Goal: Task Accomplishment & Management: Complete application form

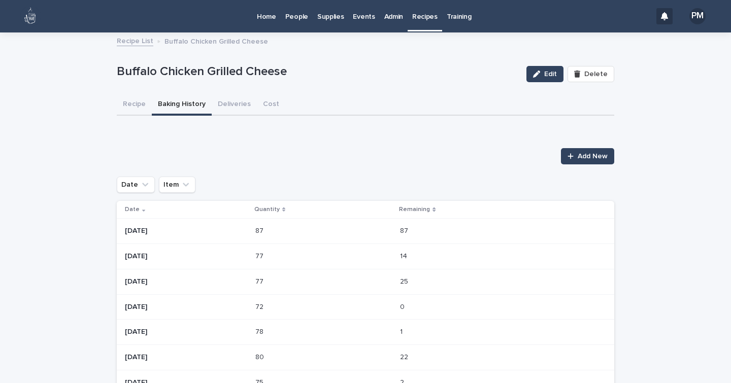
click at [361, 19] on p "Events" at bounding box center [364, 10] width 22 height 21
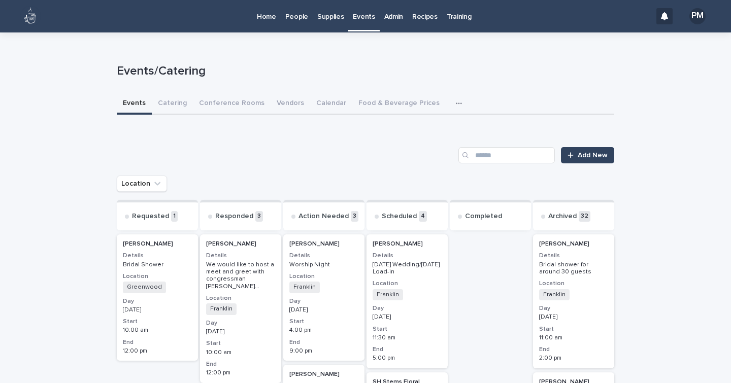
click at [193, 270] on div "[PERSON_NAME] Details Bridal Shower Location [GEOGRAPHIC_DATA] + 0 Day [DATE] S…" at bounding box center [157, 297] width 81 height 126
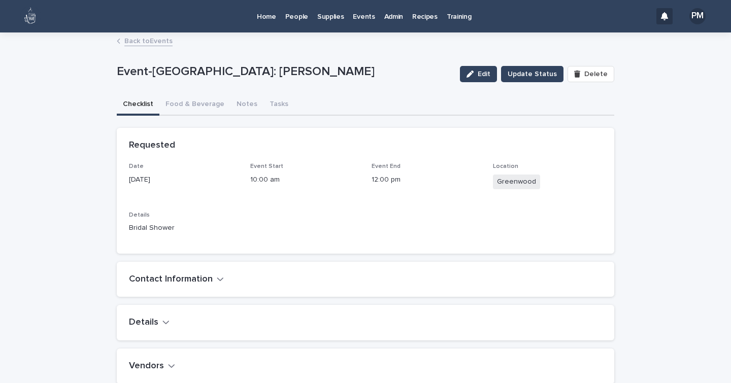
click at [1, 42] on div "Back to Events" at bounding box center [365, 41] width 731 height 14
click at [217, 275] on icon "button" at bounding box center [220, 278] width 7 height 9
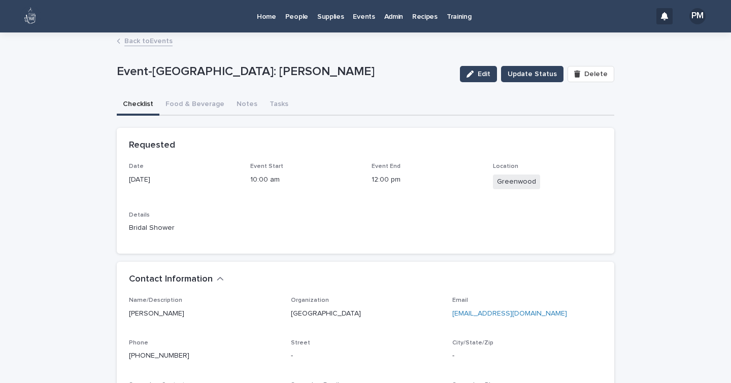
scroll to position [1, 0]
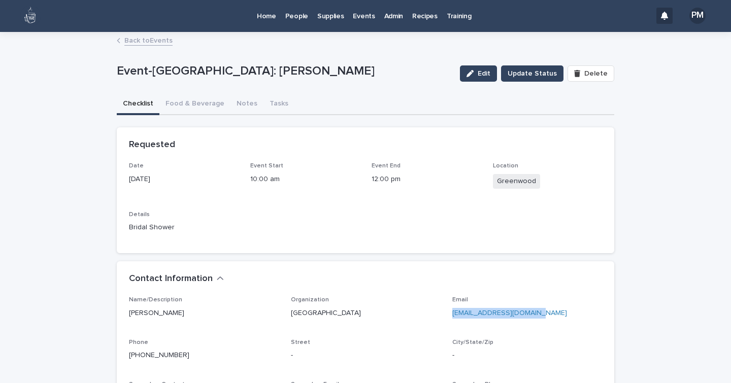
drag, startPoint x: 551, startPoint y: 309, endPoint x: 448, endPoint y: 316, distance: 103.7
click at [452, 316] on p "[EMAIL_ADDRESS][DOMAIN_NAME]" at bounding box center [527, 313] width 150 height 11
copy link "[EMAIL_ADDRESS][DOMAIN_NAME]"
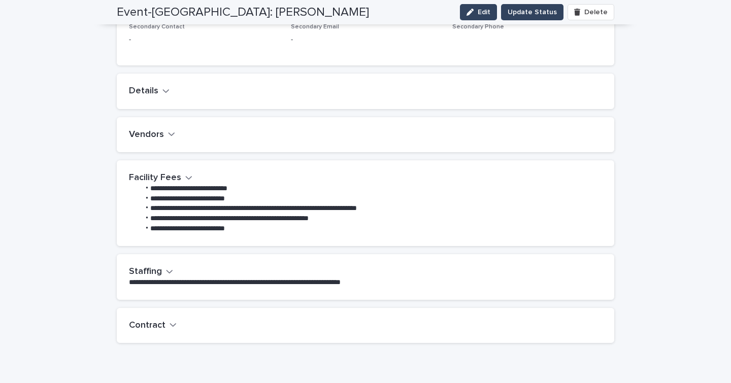
scroll to position [372, 0]
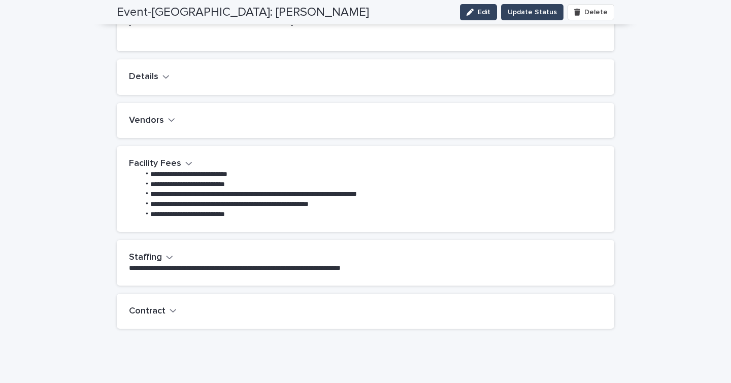
click at [162, 81] on div "button" at bounding box center [165, 77] width 7 height 10
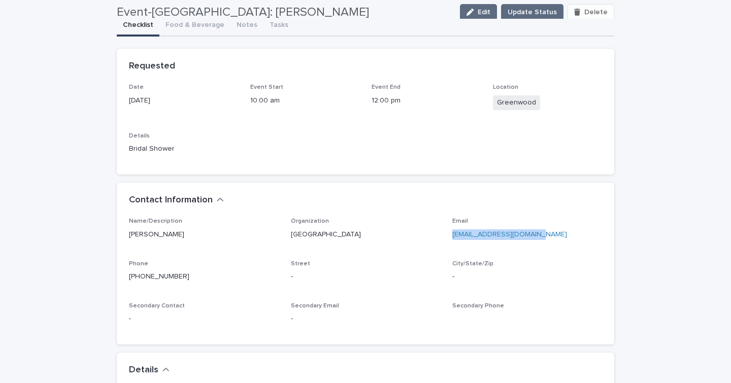
scroll to position [61, 0]
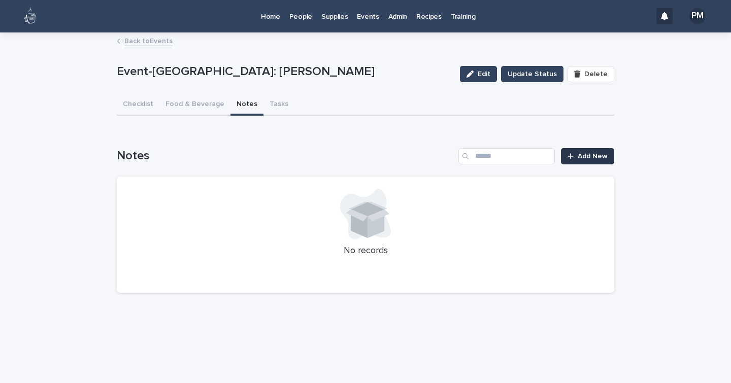
click at [585, 158] on span "Add New" at bounding box center [592, 156] width 30 height 7
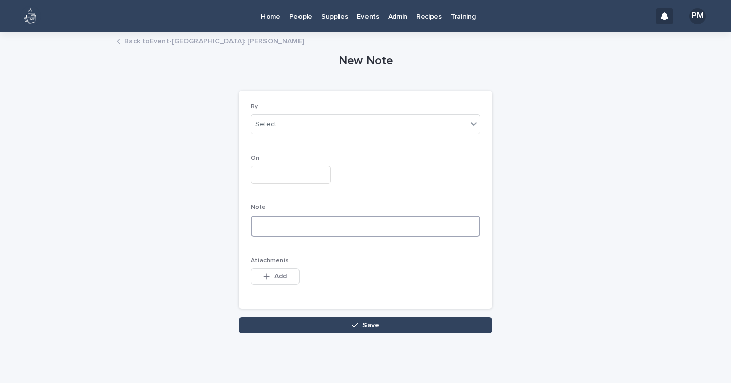
click at [305, 227] on textarea at bounding box center [365, 226] width 229 height 21
paste textarea "**********"
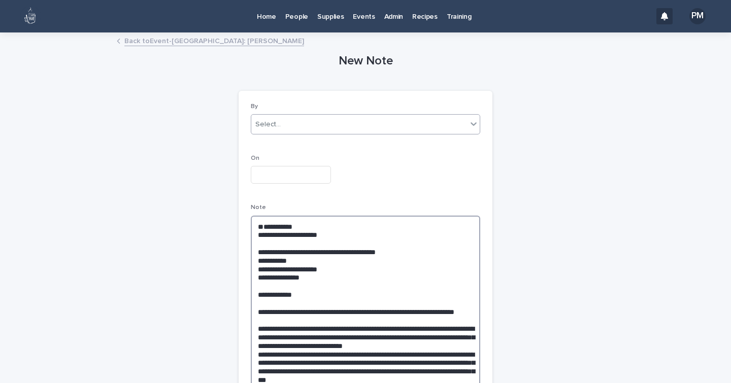
type textarea "**********"
click at [274, 131] on div "Select..." at bounding box center [359, 124] width 216 height 17
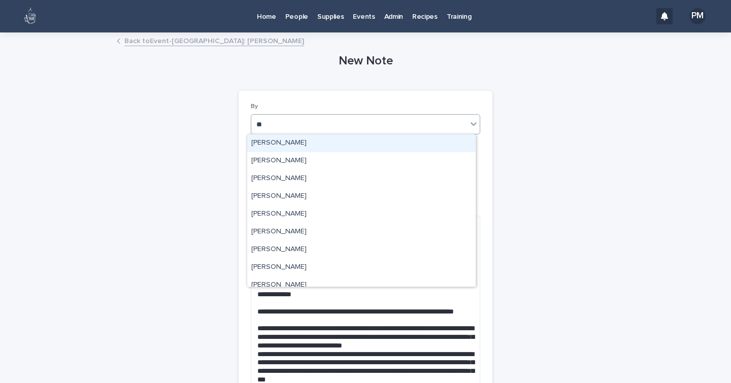
type input "***"
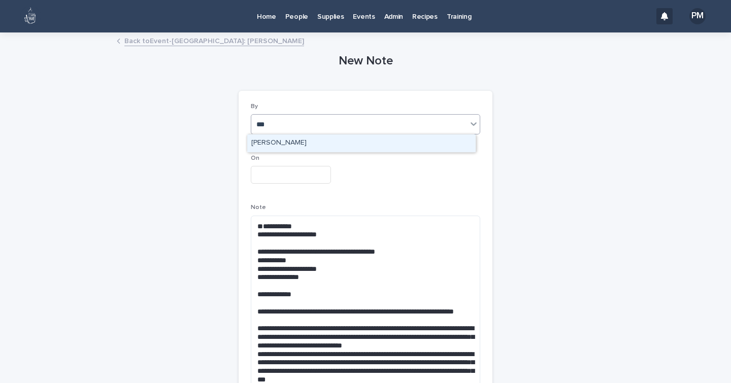
click at [276, 146] on div "[PERSON_NAME]" at bounding box center [361, 143] width 228 height 18
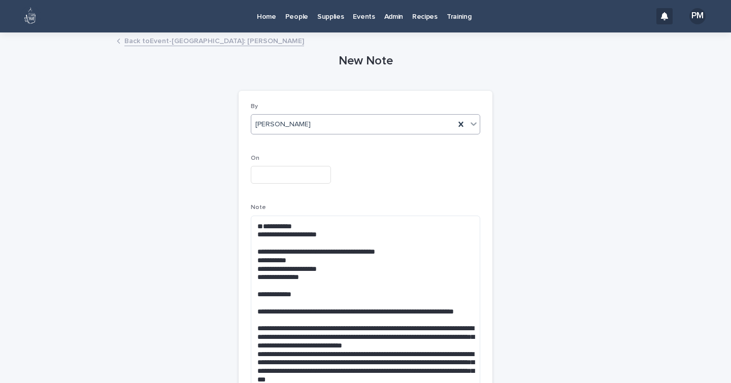
click at [269, 176] on input "text" at bounding box center [291, 175] width 80 height 18
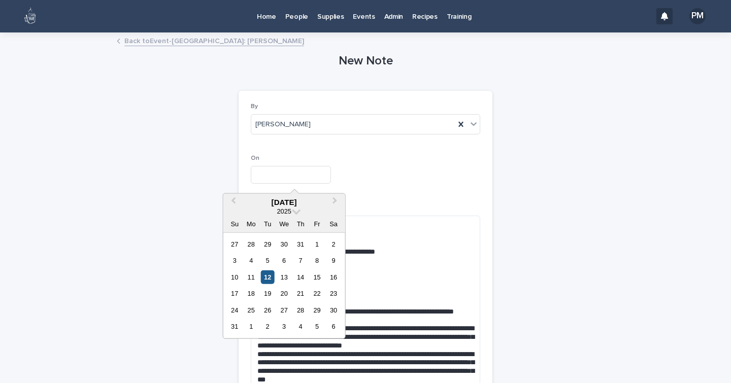
click at [266, 276] on div "12" at bounding box center [268, 277] width 14 height 14
type input "**********"
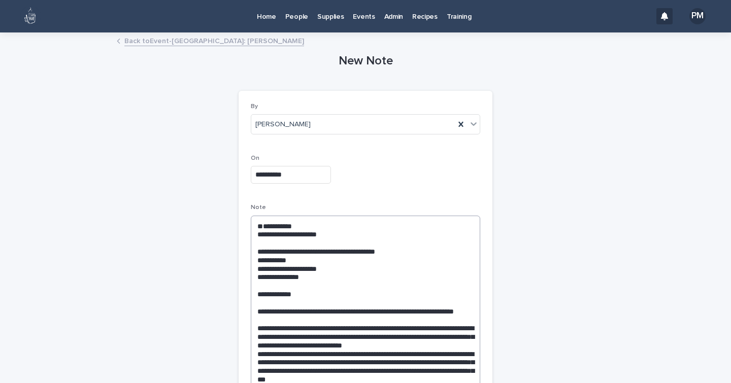
scroll to position [306, 0]
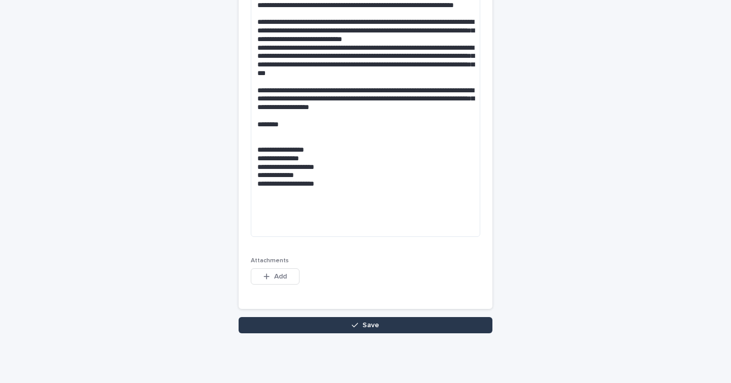
click at [401, 328] on button "Save" at bounding box center [365, 325] width 254 height 16
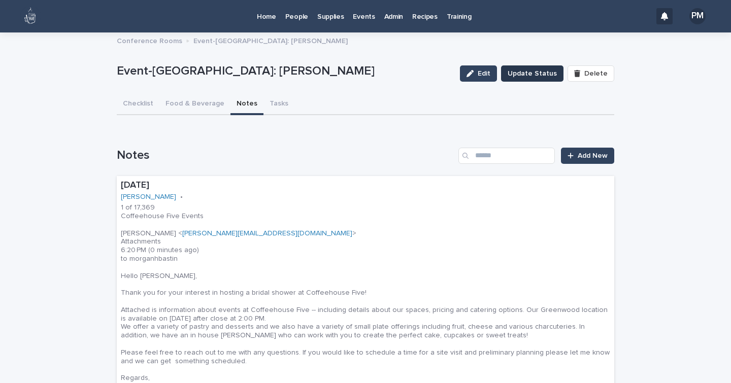
click at [552, 74] on span "Update Status" at bounding box center [531, 73] width 49 height 10
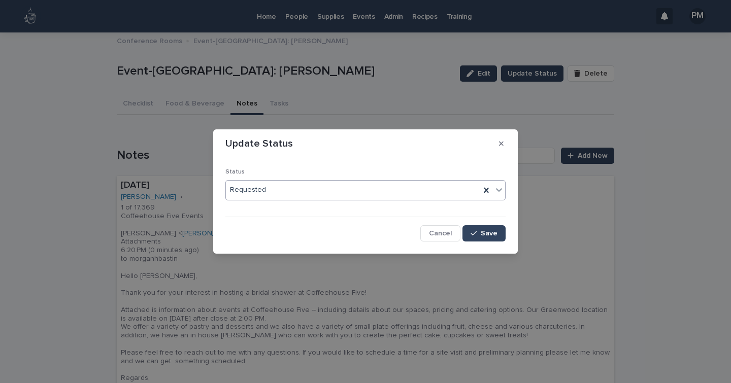
click at [501, 184] on div at bounding box center [499, 190] width 12 height 18
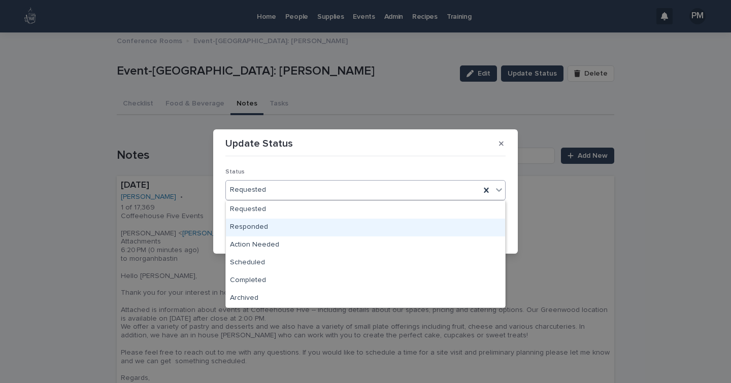
click at [273, 226] on div "Responded" at bounding box center [365, 228] width 279 height 18
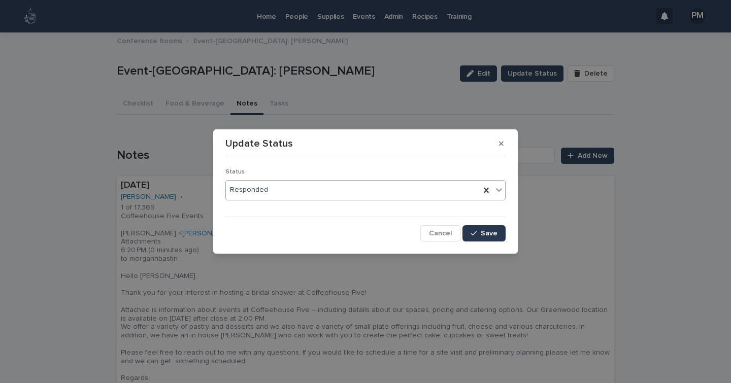
click at [492, 232] on span "Save" at bounding box center [488, 233] width 17 height 7
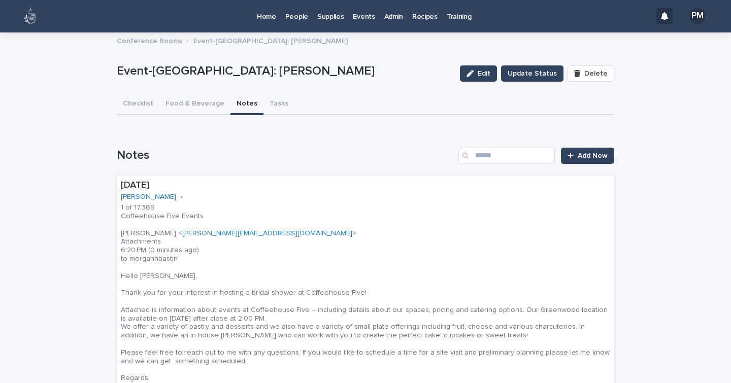
click at [356, 18] on p "Events" at bounding box center [364, 10] width 22 height 21
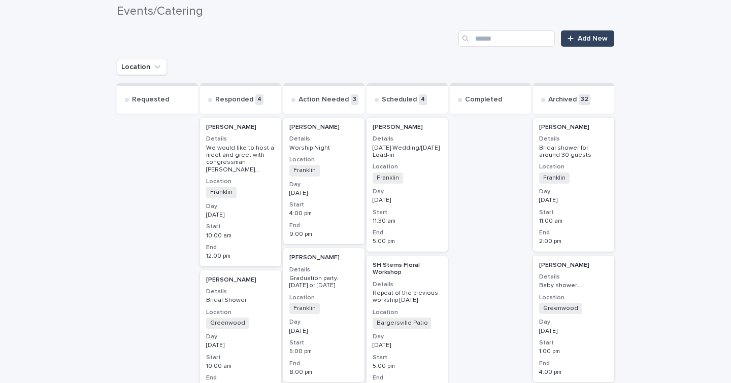
scroll to position [119, 0]
